Goal: Navigation & Orientation: Find specific page/section

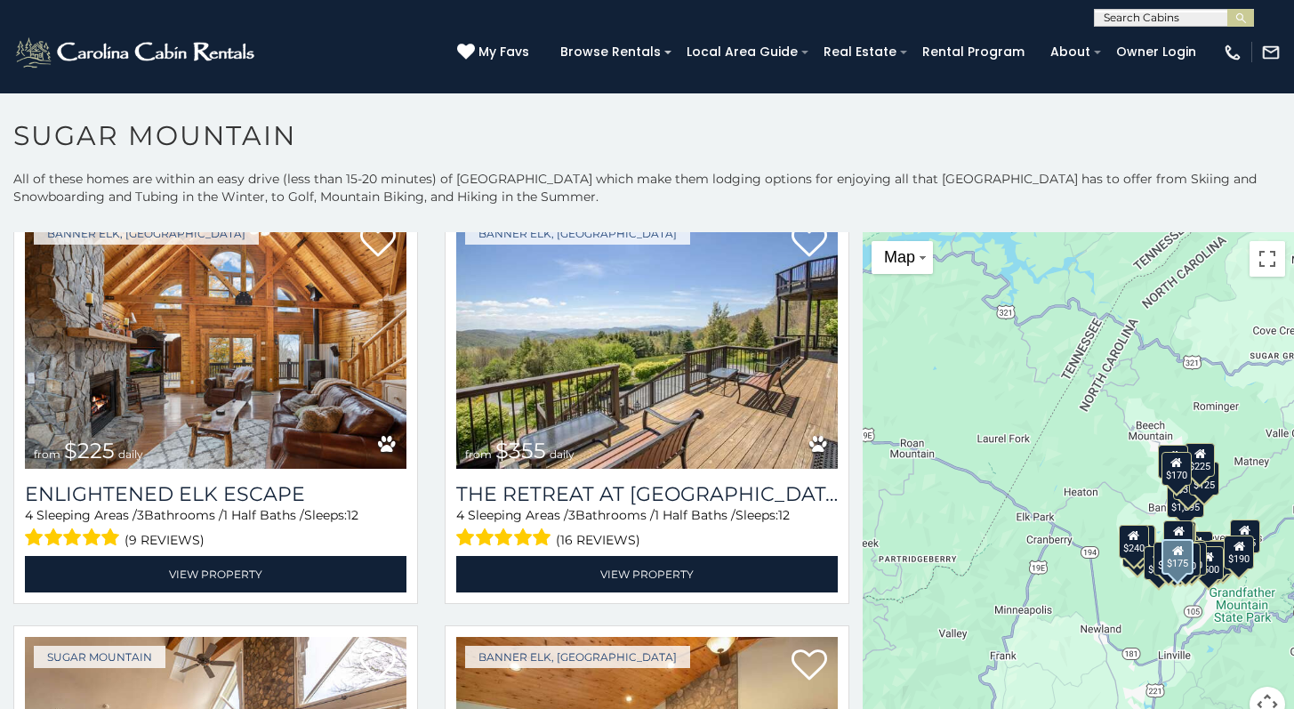
scroll to position [3927, 0]
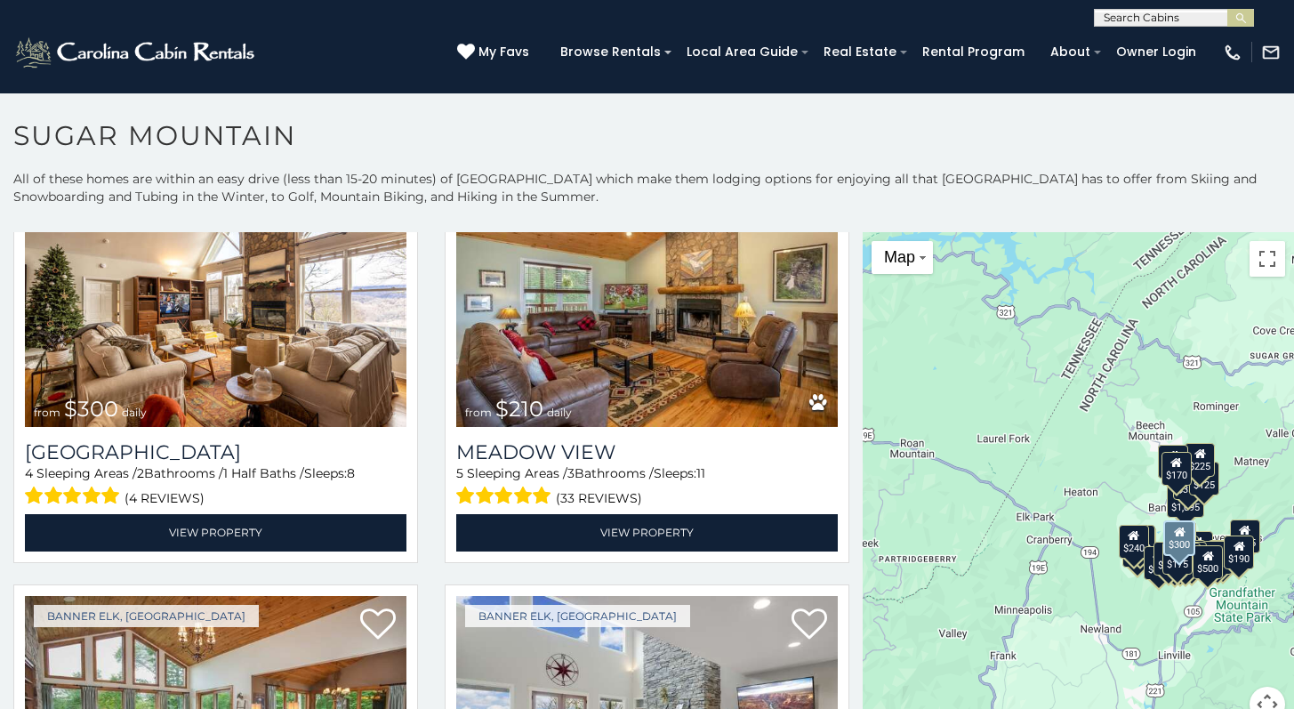
click at [59, 324] on img at bounding box center [216, 299] width 382 height 255
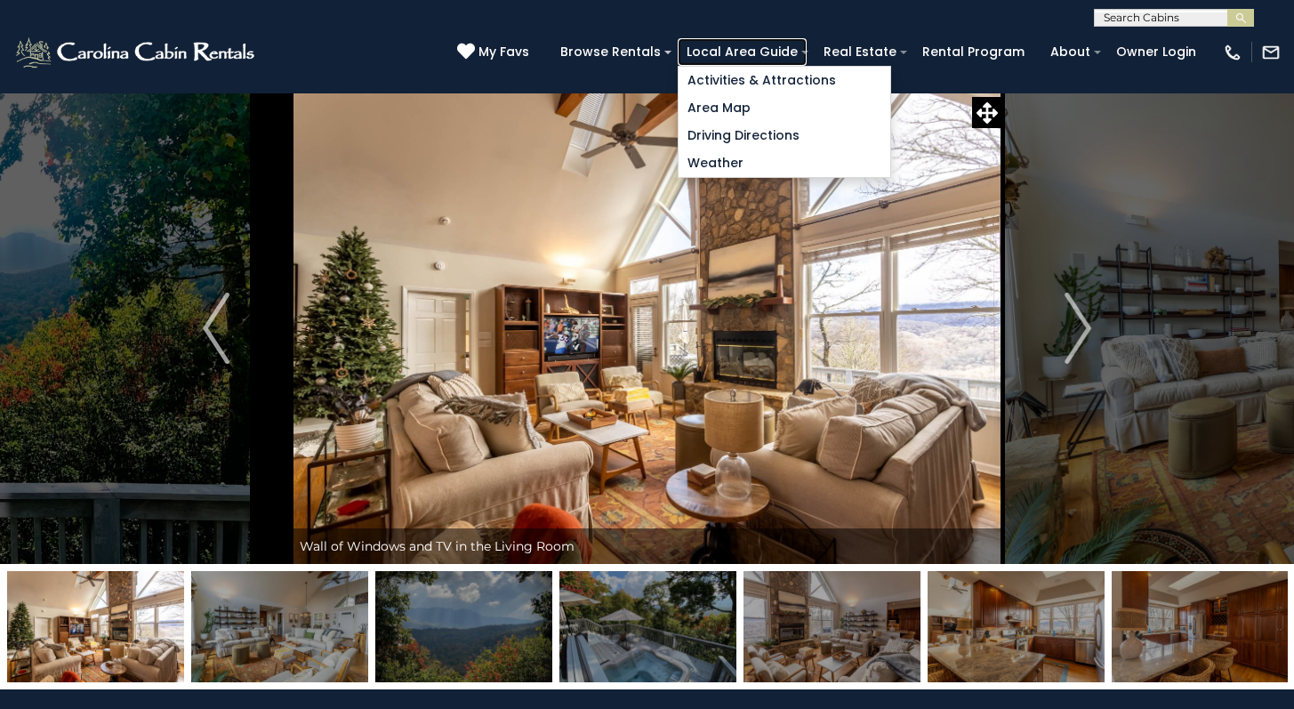
click at [772, 44] on link "Local Area Guide" at bounding box center [742, 52] width 129 height 28
